Goal: Task Accomplishment & Management: Manage account settings

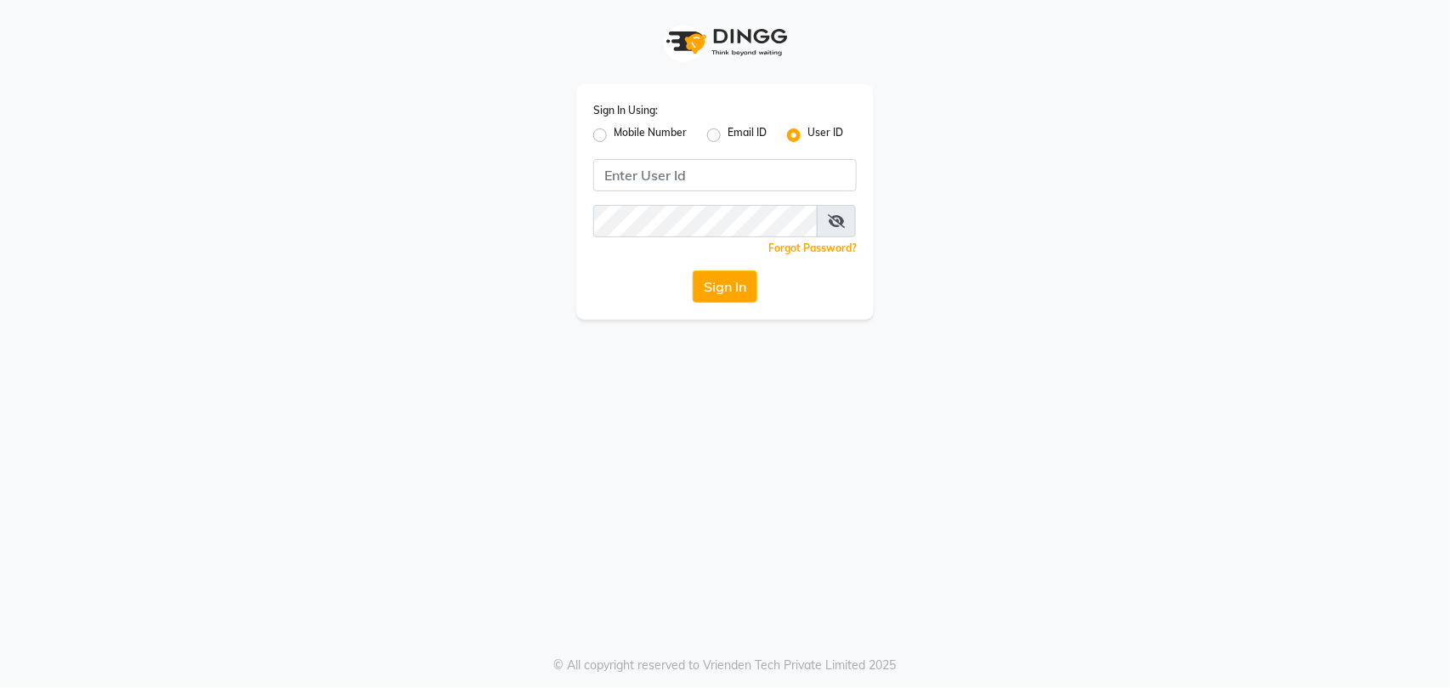
click at [614, 134] on label "Mobile Number" at bounding box center [650, 135] width 73 height 20
click at [614, 134] on input "Mobile Number" at bounding box center [619, 130] width 11 height 11
radio input "true"
radio input "false"
click at [698, 174] on input "Username" at bounding box center [753, 175] width 207 height 32
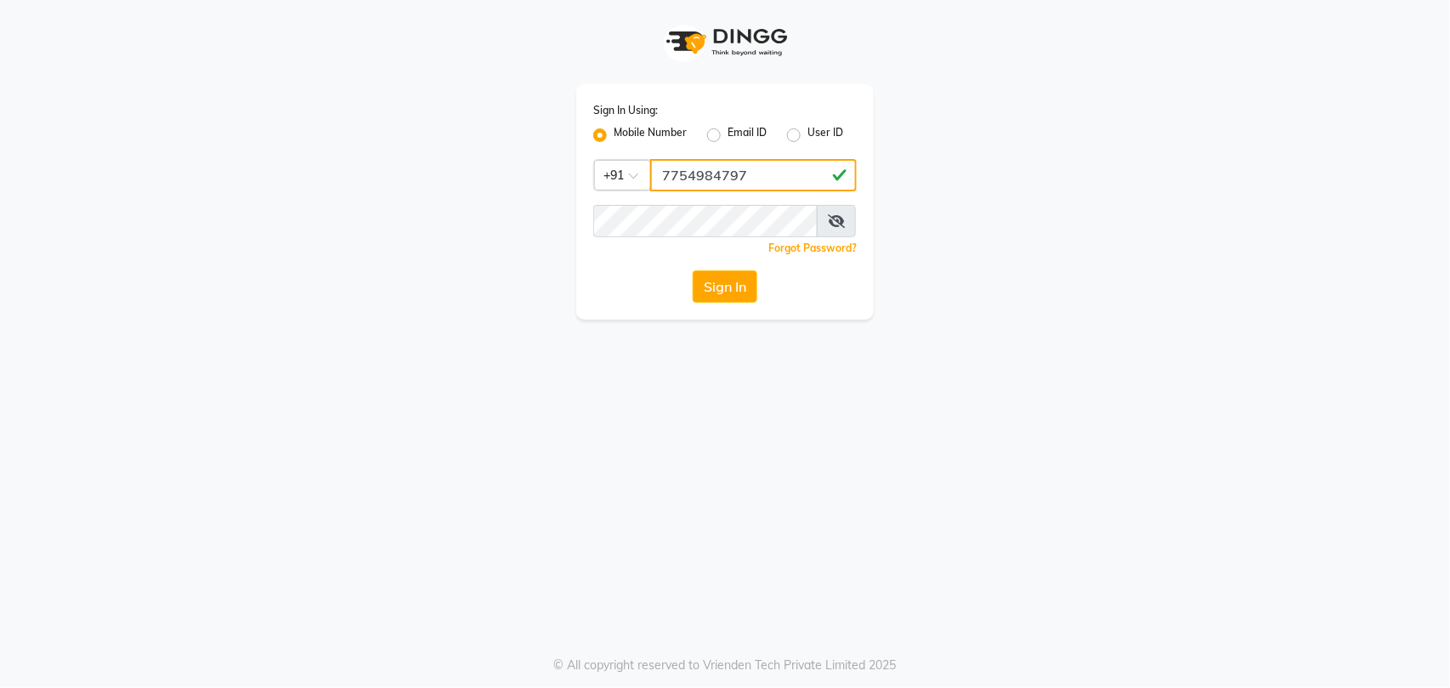
type input "7754984797"
click at [712, 283] on button "Sign In" at bounding box center [725, 286] width 65 height 32
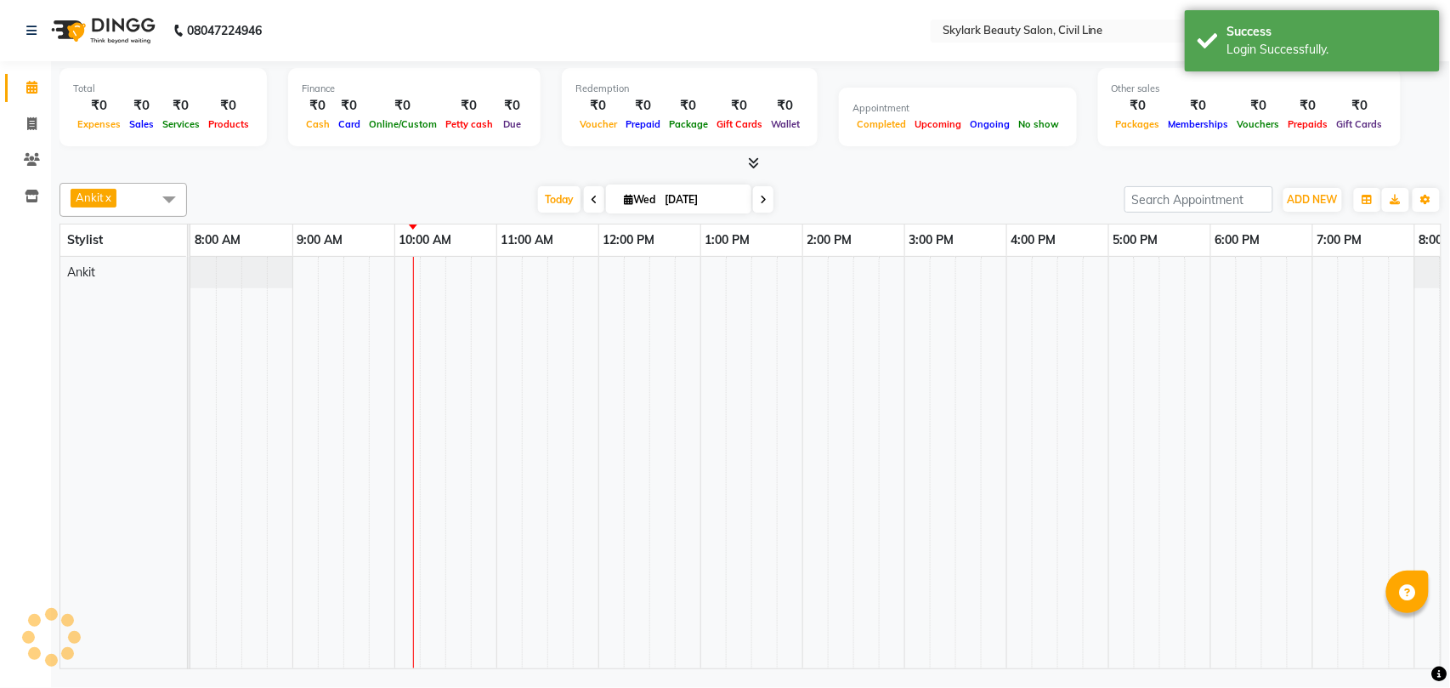
select select "en"
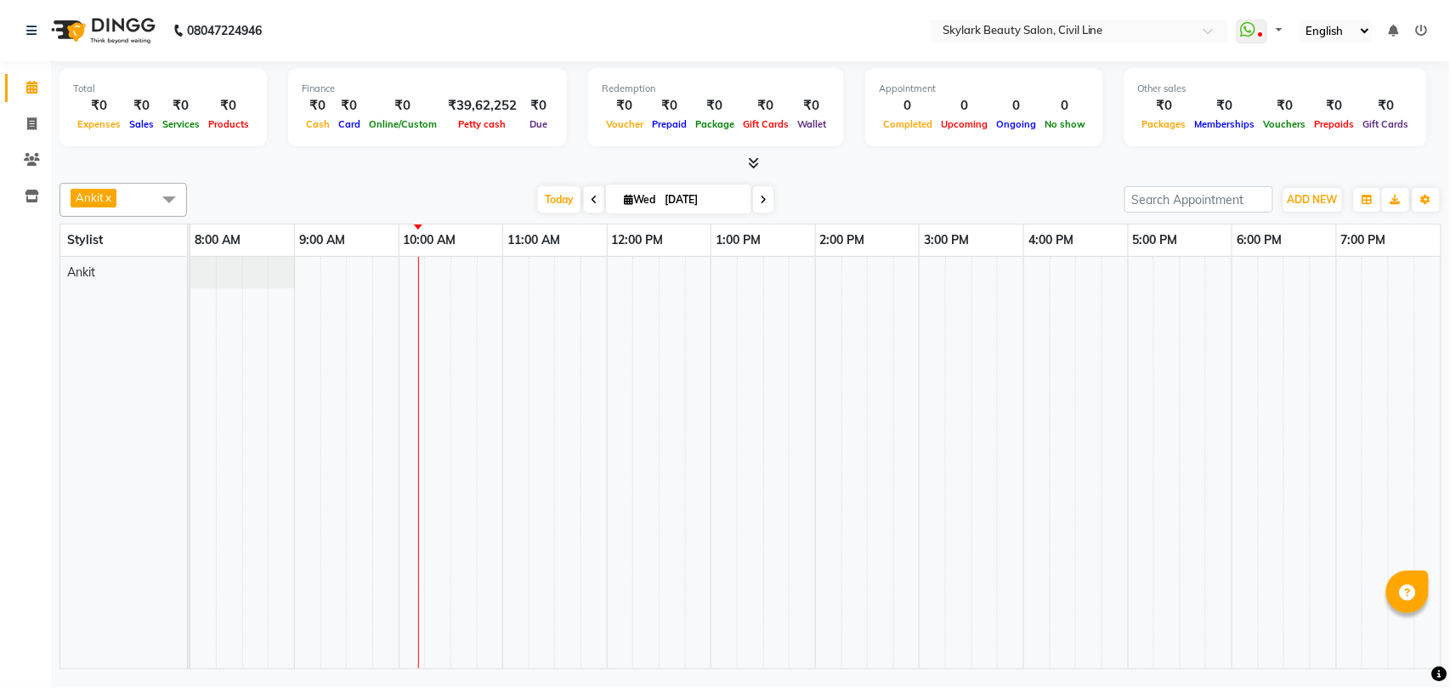
select select "en"
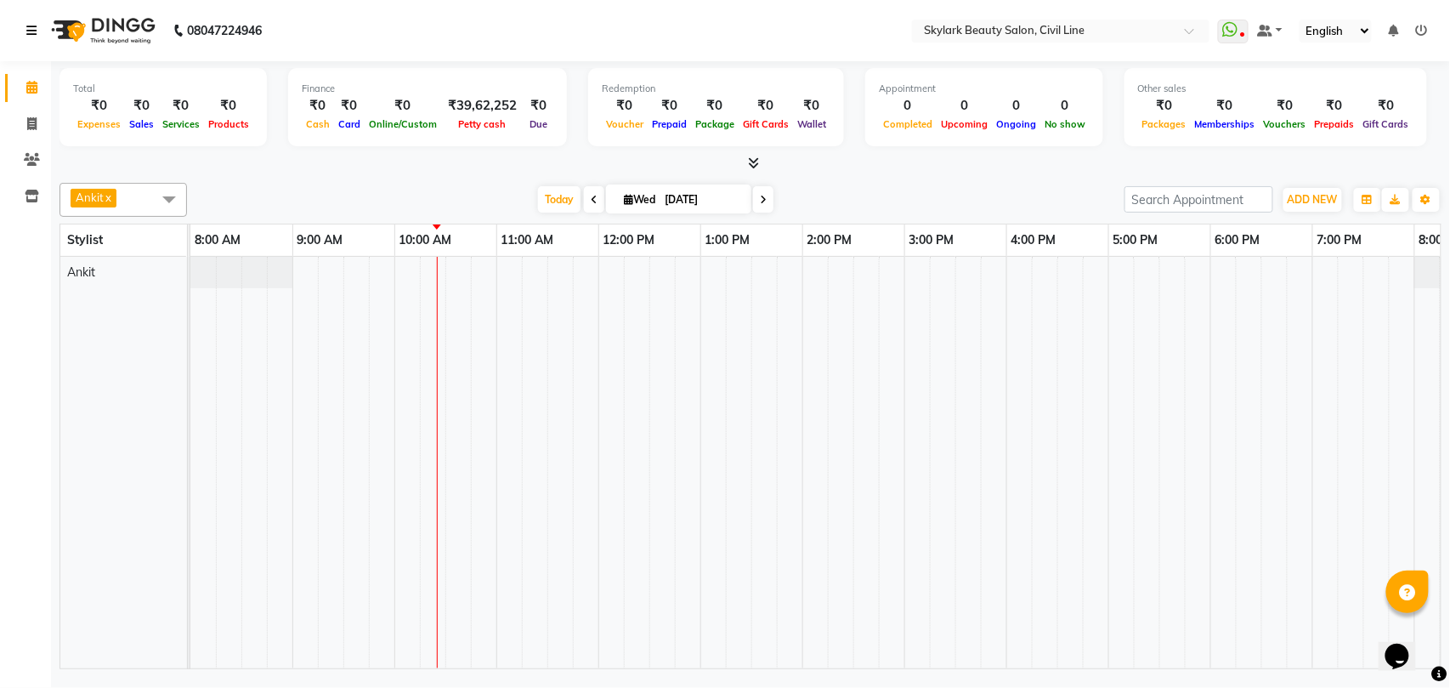
click at [27, 32] on icon at bounding box center [31, 31] width 10 height 12
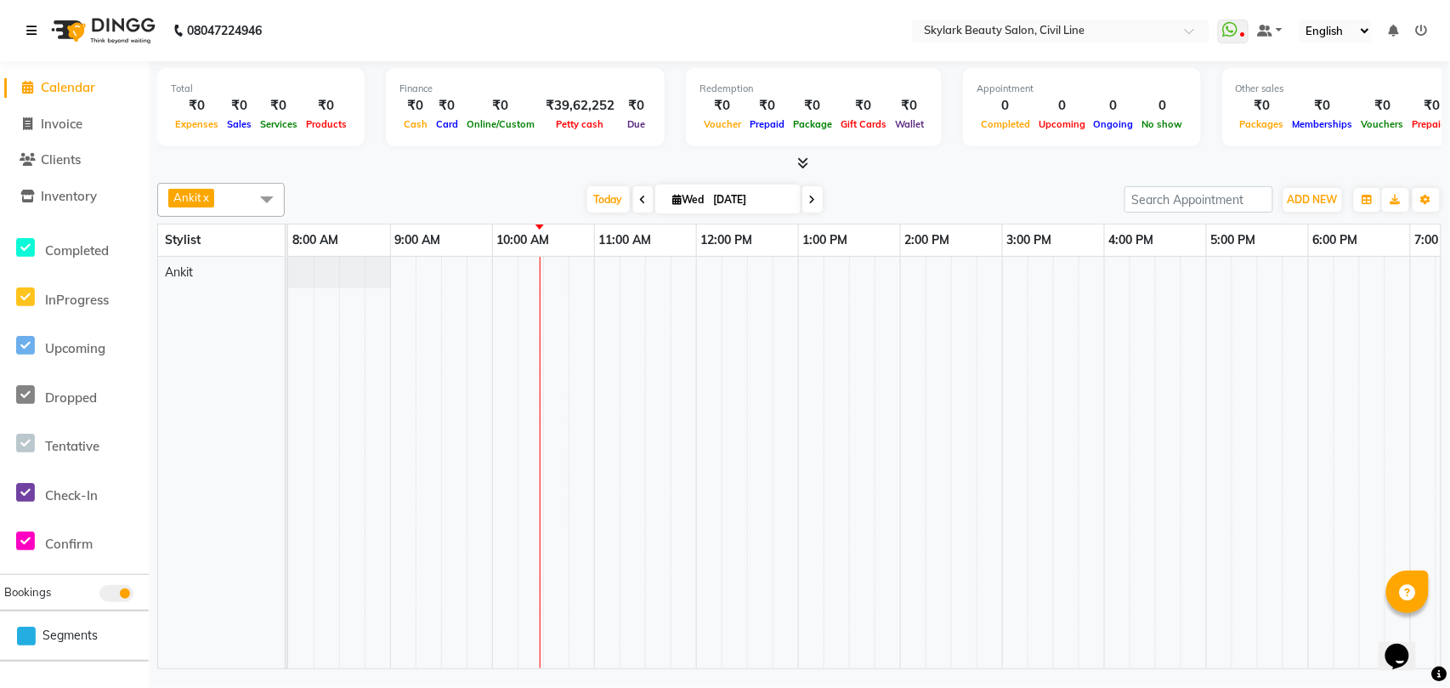
drag, startPoint x: 844, startPoint y: 372, endPoint x: 777, endPoint y: 412, distance: 78.1
click at [777, 412] on td at bounding box center [785, 462] width 25 height 411
